Goal: Information Seeking & Learning: Learn about a topic

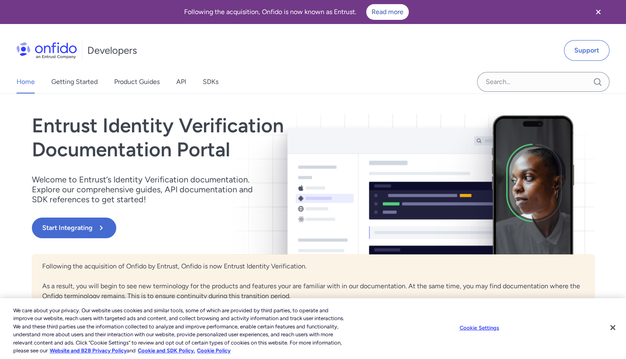
drag, startPoint x: 354, startPoint y: 73, endPoint x: 346, endPoint y: 74, distance: 8.4
click at [354, 73] on div "Home Getting Started Product Guides API SDKs" at bounding box center [313, 81] width 626 height 23
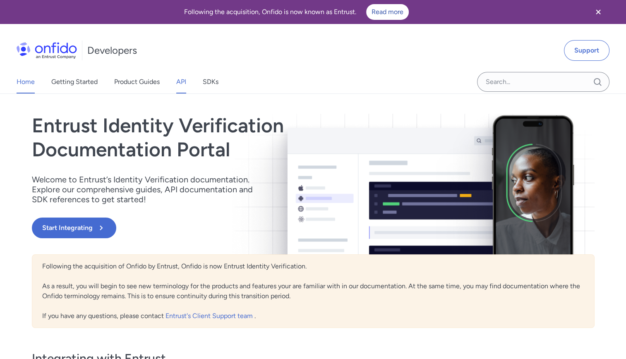
click at [186, 81] on link "API" at bounding box center [181, 81] width 10 height 23
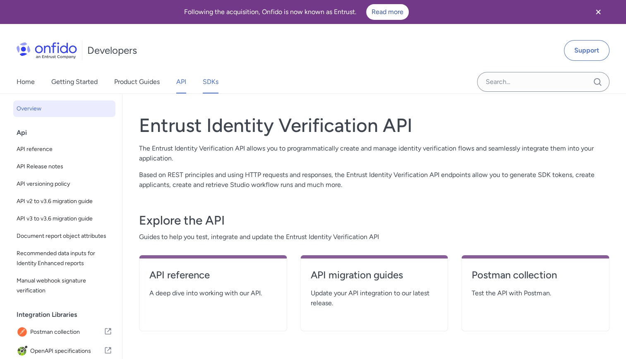
click at [213, 82] on link "SDKs" at bounding box center [211, 81] width 16 height 23
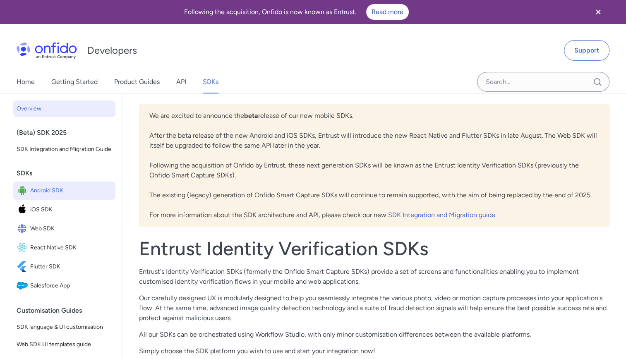
click at [48, 197] on span "Android SDK" at bounding box center [71, 191] width 82 height 12
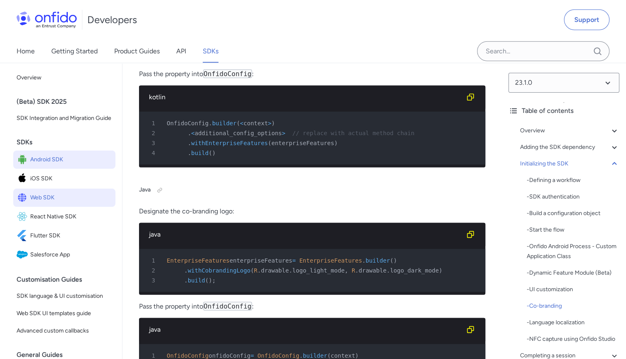
scroll to position [5378, 0]
